Goal: Task Accomplishment & Management: Complete application form

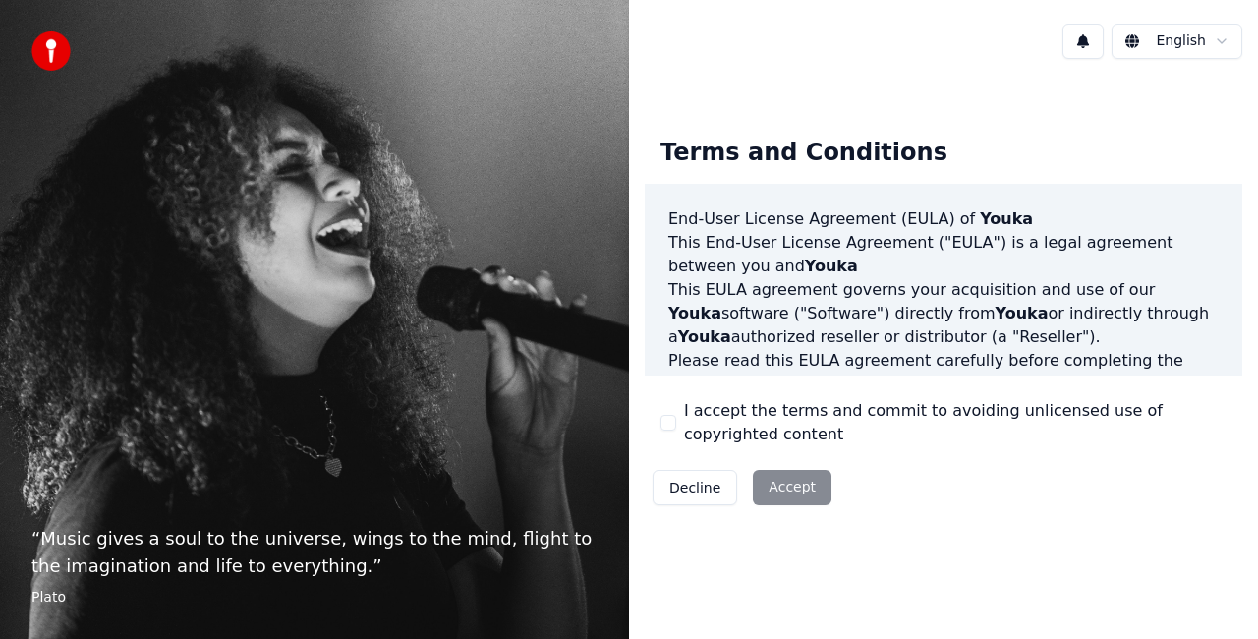
click at [773, 495] on div "Decline Accept" at bounding box center [742, 487] width 195 height 51
click at [777, 491] on div "Decline Accept" at bounding box center [742, 487] width 195 height 51
click at [783, 478] on div "Decline Accept" at bounding box center [742, 487] width 195 height 51
click at [778, 491] on div "Decline Accept" at bounding box center [742, 487] width 195 height 51
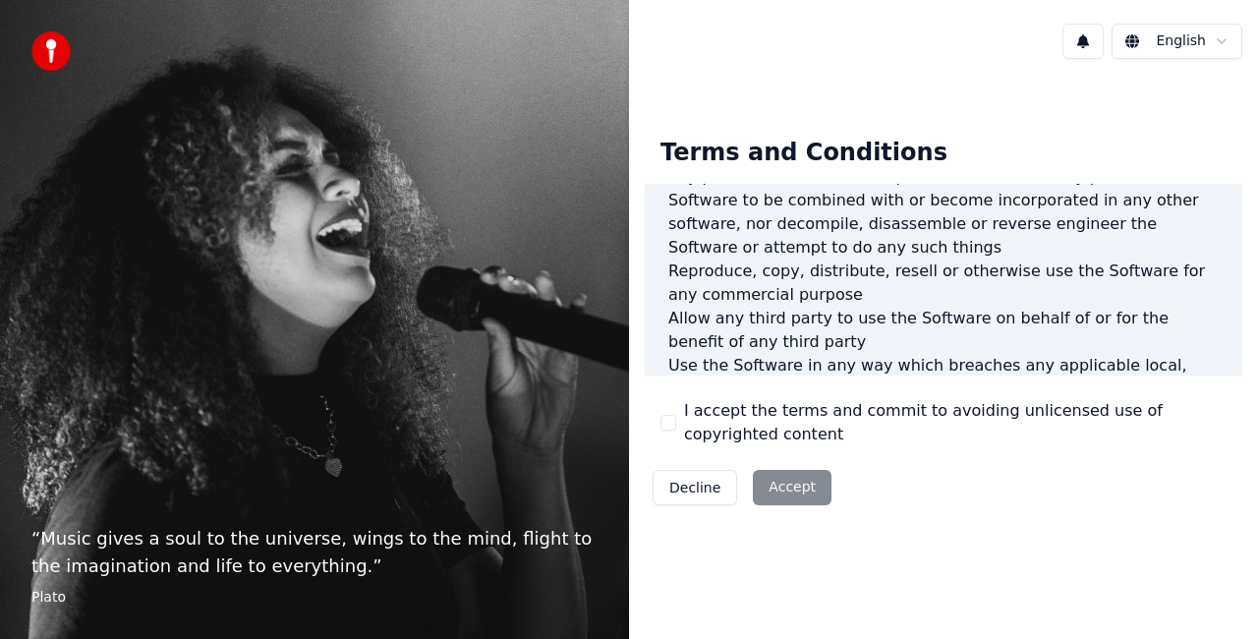
scroll to position [1435, 0]
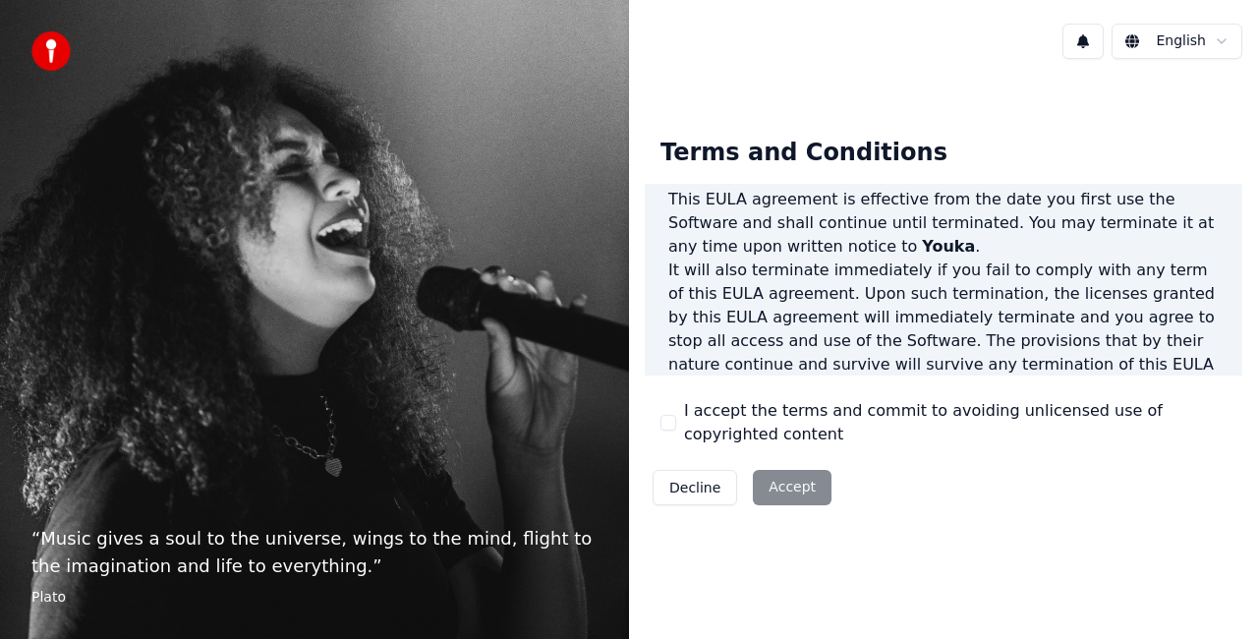
click at [779, 492] on div "Decline Accept" at bounding box center [742, 487] width 195 height 51
drag, startPoint x: 672, startPoint y: 421, endPoint x: 705, endPoint y: 426, distance: 32.8
click at [672, 423] on button "I accept the terms and commit to avoiding unlicensed use of copyrighted content" at bounding box center [668, 423] width 16 height 16
drag, startPoint x: 785, startPoint y: 513, endPoint x: 786, endPoint y: 501, distance: 11.8
click at [786, 505] on div "Terms and Conditions End-User License Agreement ([PERSON_NAME]) of Youka This E…" at bounding box center [943, 318] width 629 height 424
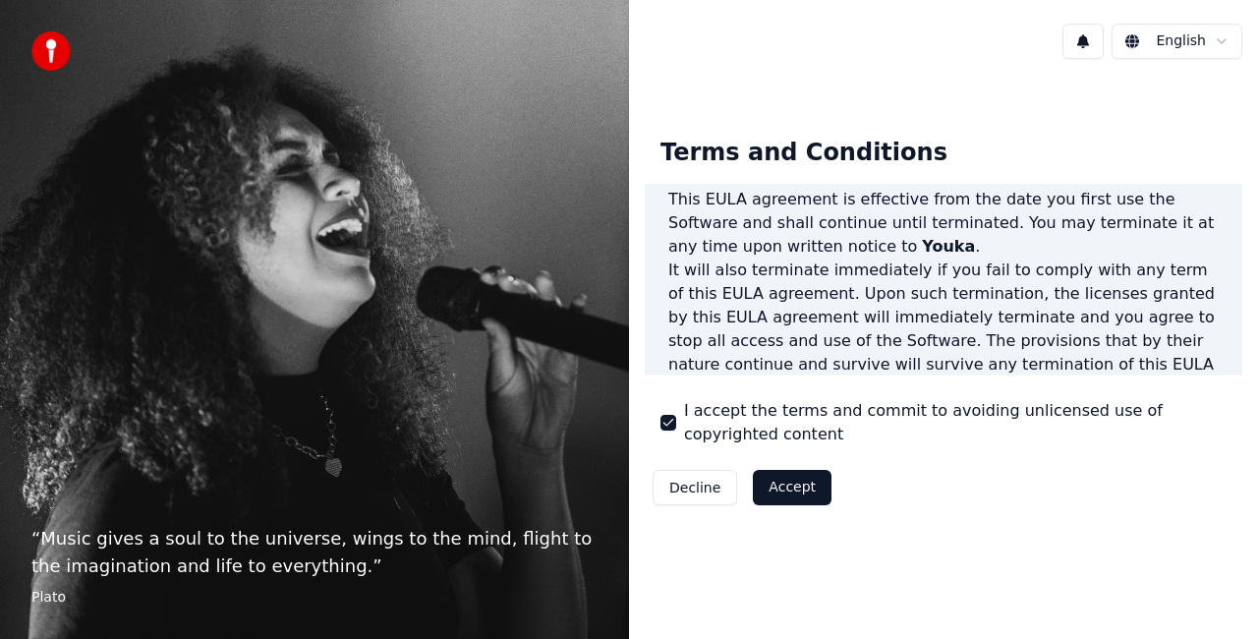
click at [788, 495] on button "Accept" at bounding box center [792, 487] width 79 height 35
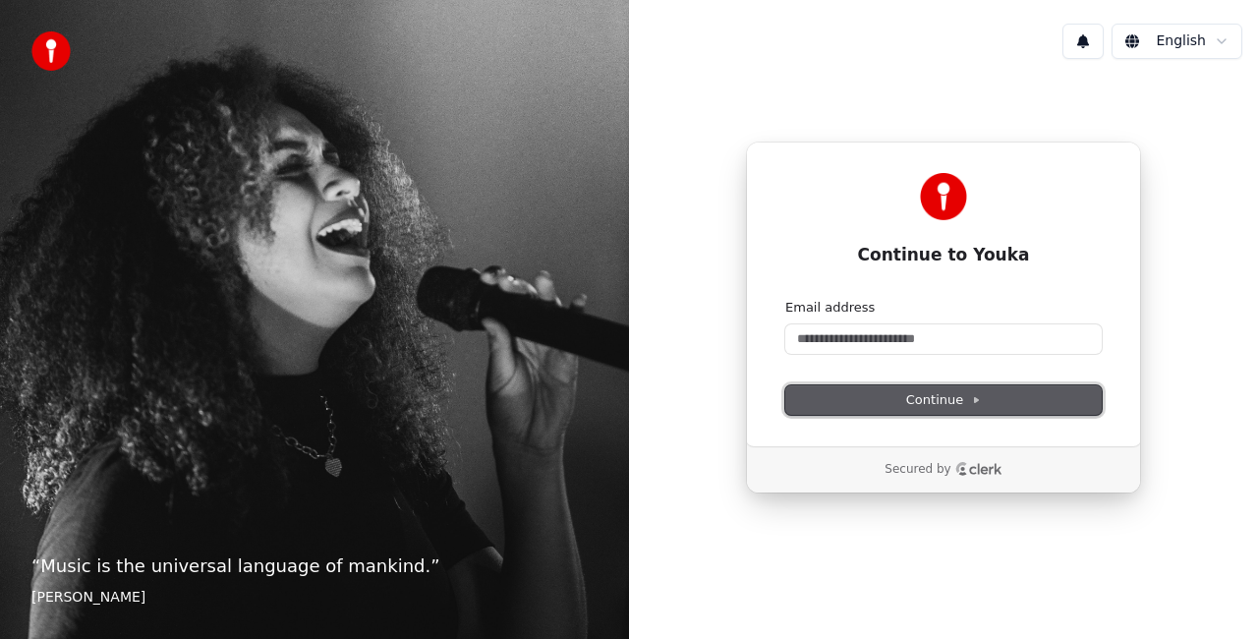
click at [954, 404] on span "Continue" at bounding box center [943, 400] width 75 height 18
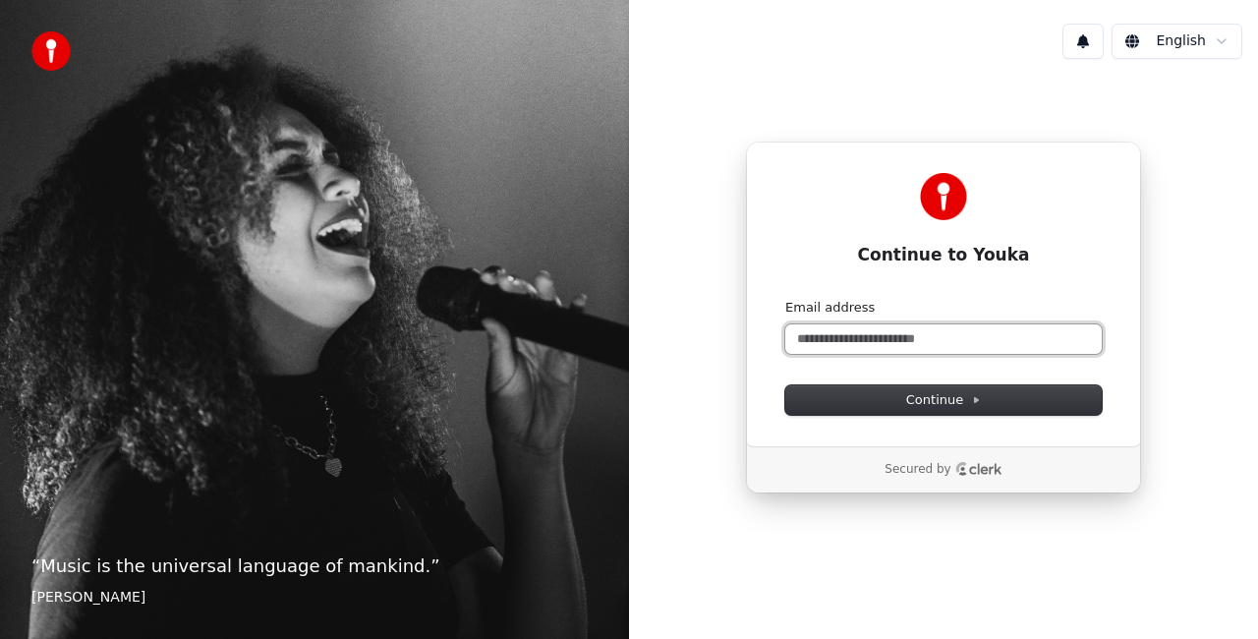
click at [941, 339] on input "Email address" at bounding box center [943, 338] width 316 height 29
click at [941, 336] on input "*" at bounding box center [943, 338] width 316 height 29
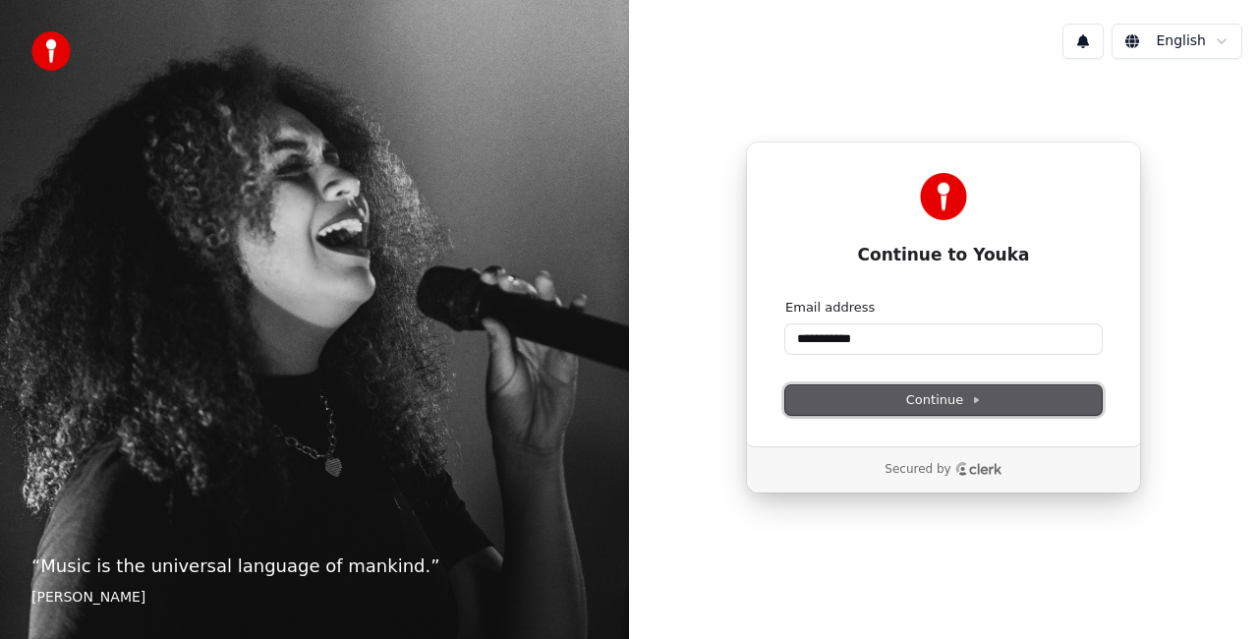
click at [928, 400] on span "Continue" at bounding box center [943, 400] width 75 height 18
type input "**********"
